Goal: Information Seeking & Learning: Learn about a topic

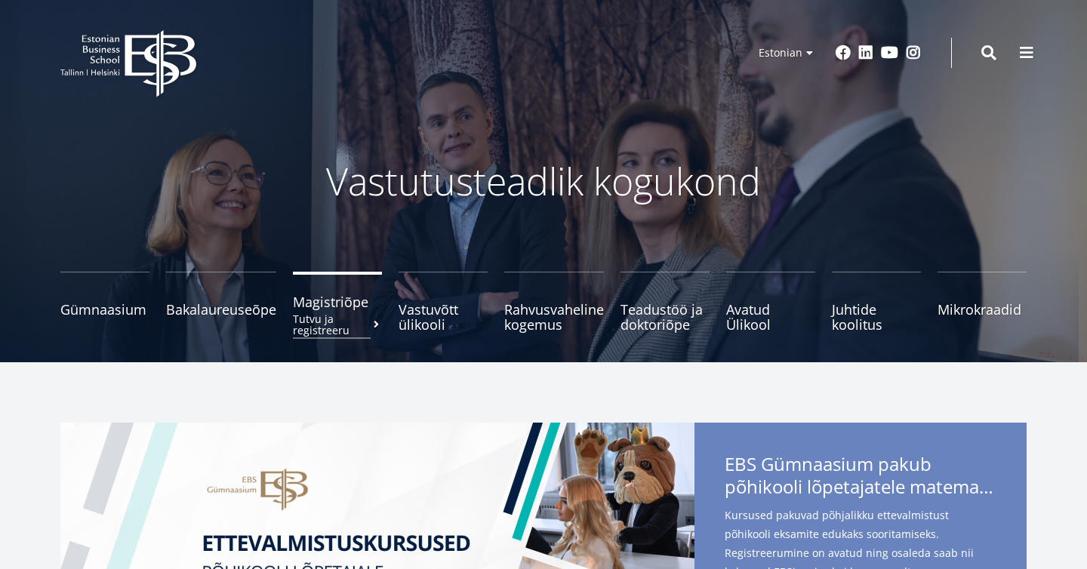
click at [324, 313] on small "Tutvu ja registreeru" at bounding box center [337, 324] width 89 height 23
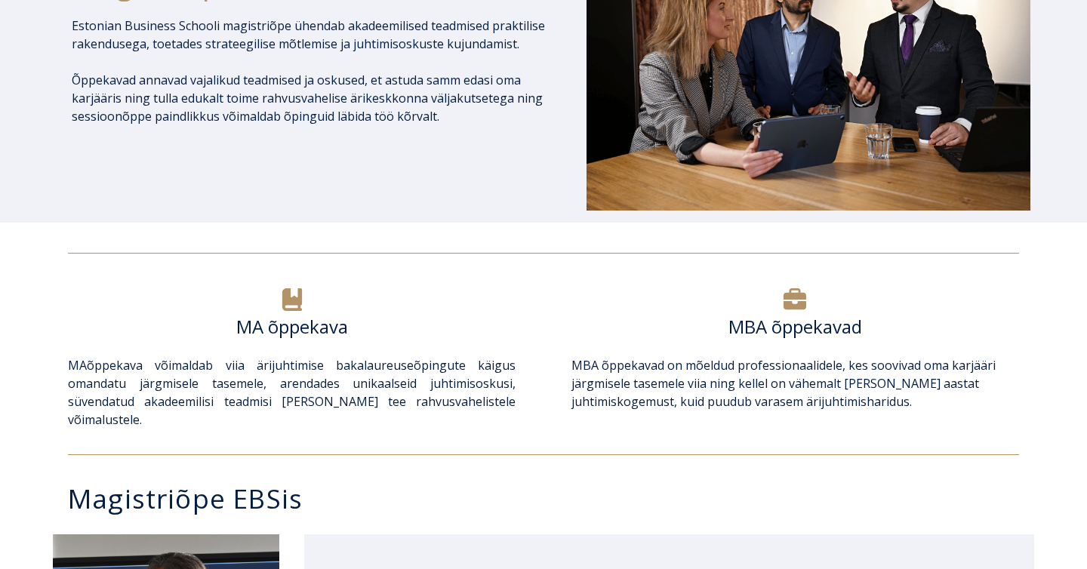
scroll to position [345, 0]
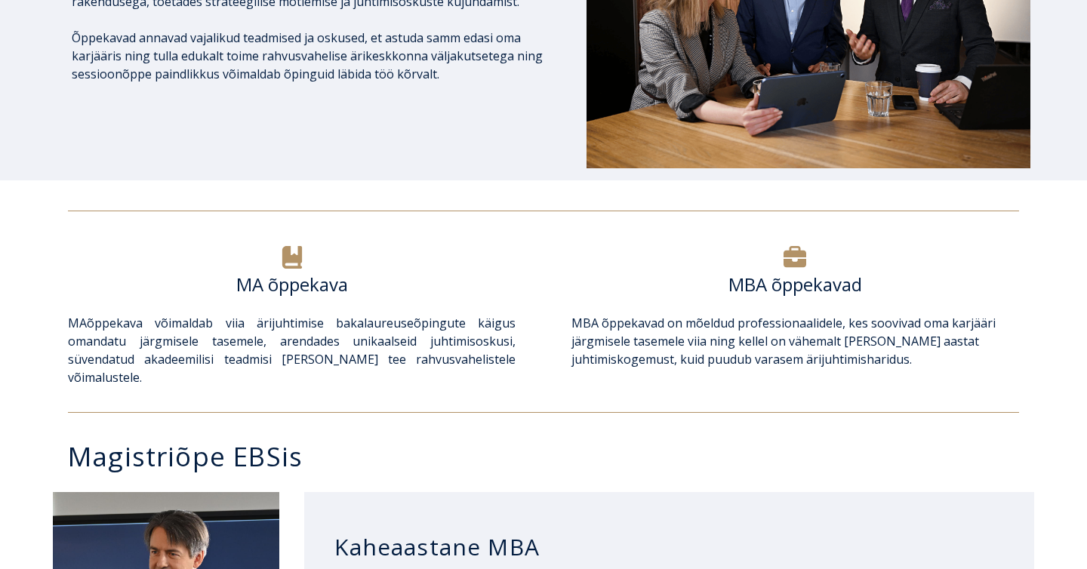
click at [278, 349] on p "MA õppekava võimaldab viia ärijuhtimise bakalaureuseõpingute käigus omandatu jä…" at bounding box center [291, 350] width 447 height 72
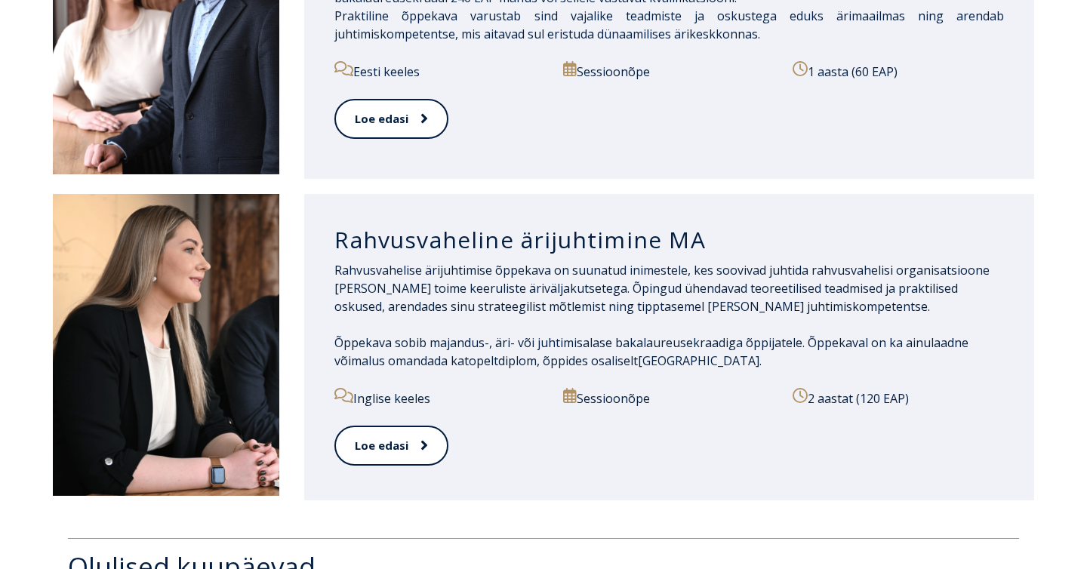
scroll to position [1609, 0]
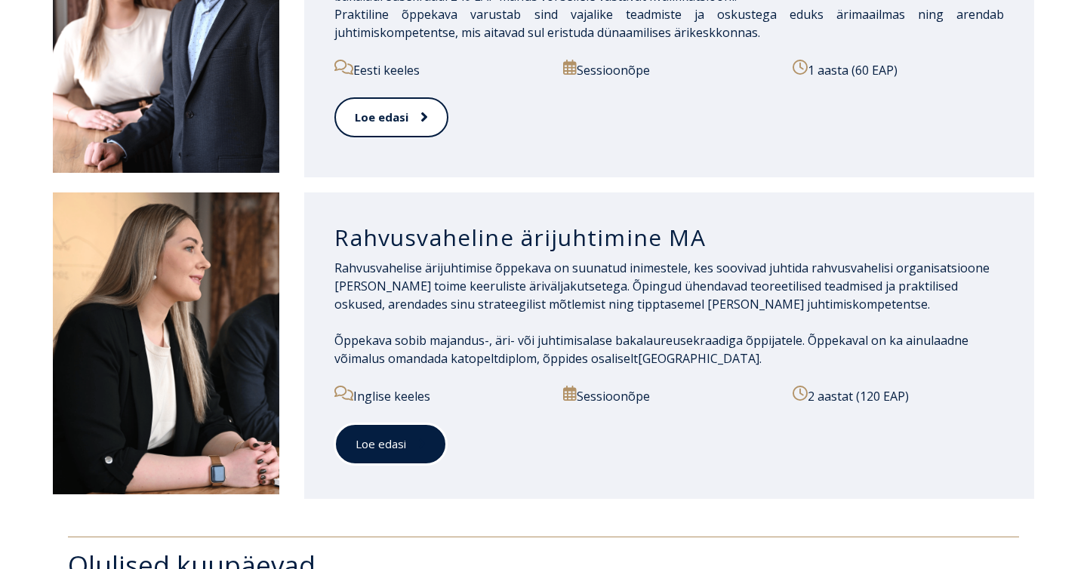
click at [382, 423] on link "Loe edasi" at bounding box center [390, 444] width 112 height 42
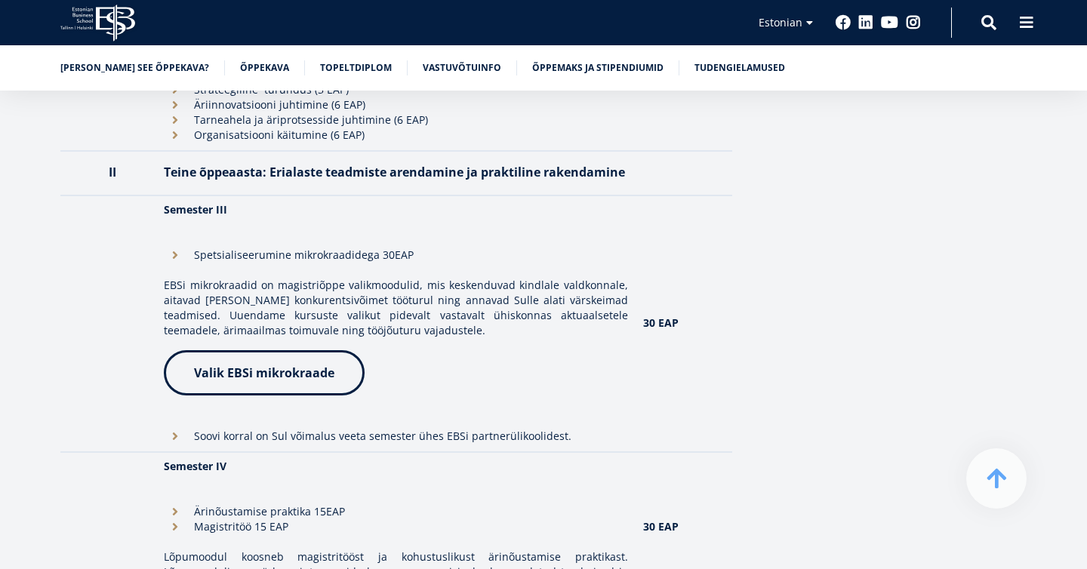
scroll to position [1754, 0]
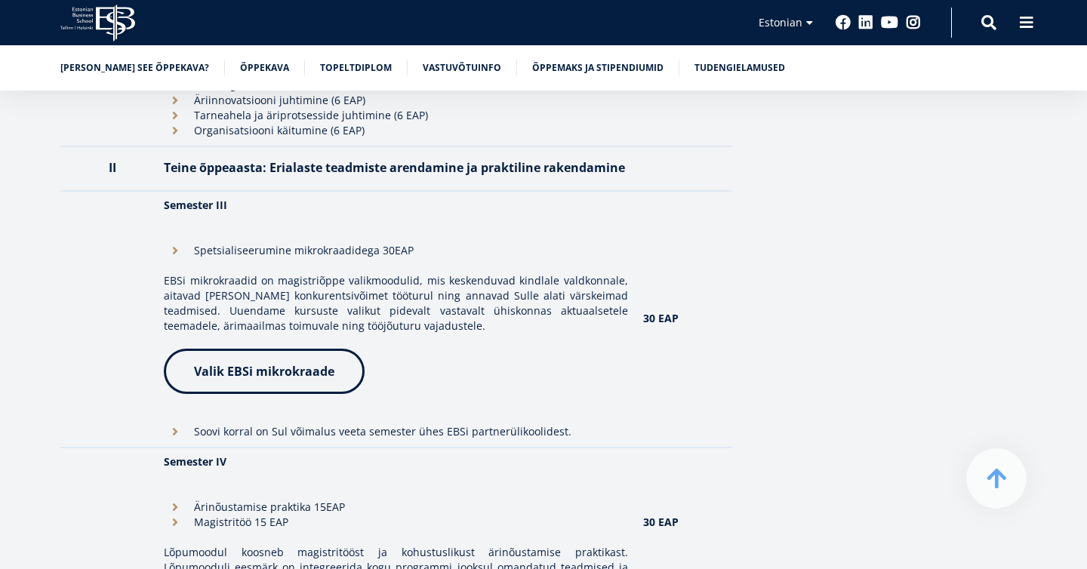
click at [175, 500] on li "Ärinõustamise praktika 15EAP" at bounding box center [395, 507] width 463 height 15
click at [284, 346] on link "Valik EBSi mikrokraade" at bounding box center [264, 368] width 201 height 45
